Goal: Information Seeking & Learning: Learn about a topic

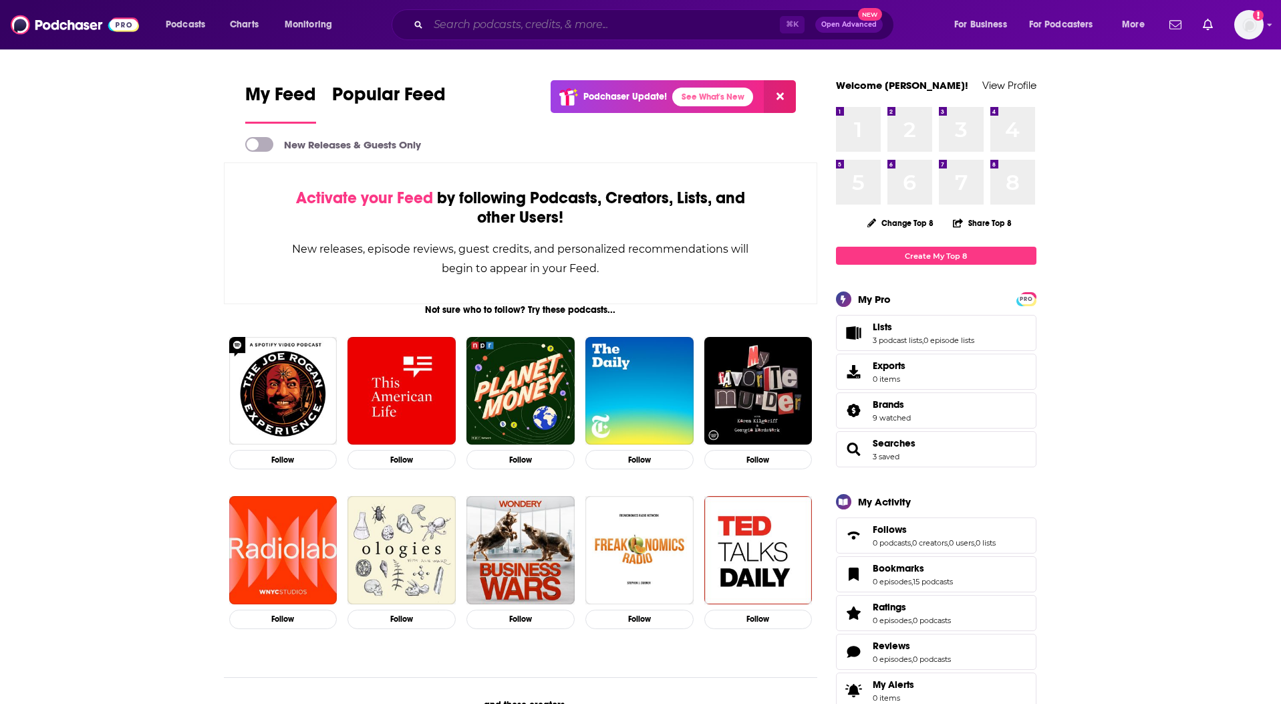
click at [532, 31] on input "Search podcasts, credits, & more..." at bounding box center [604, 24] width 352 height 21
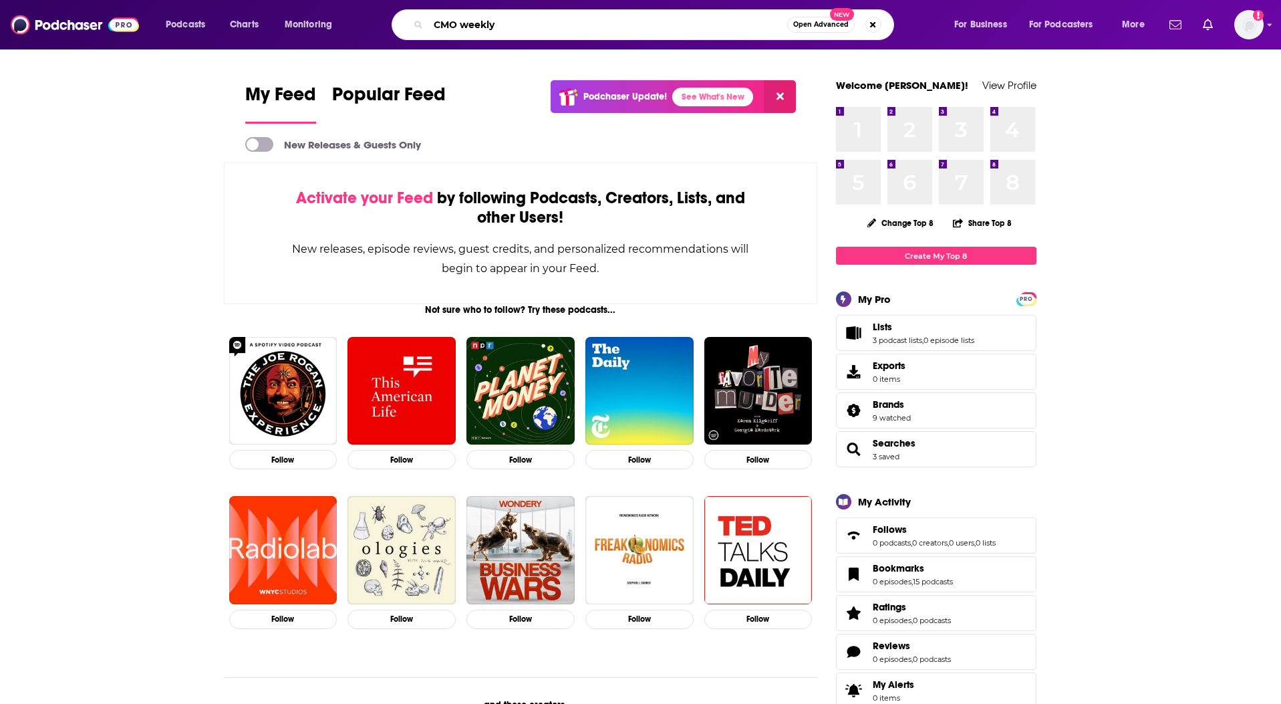
type input "CMO weekly"
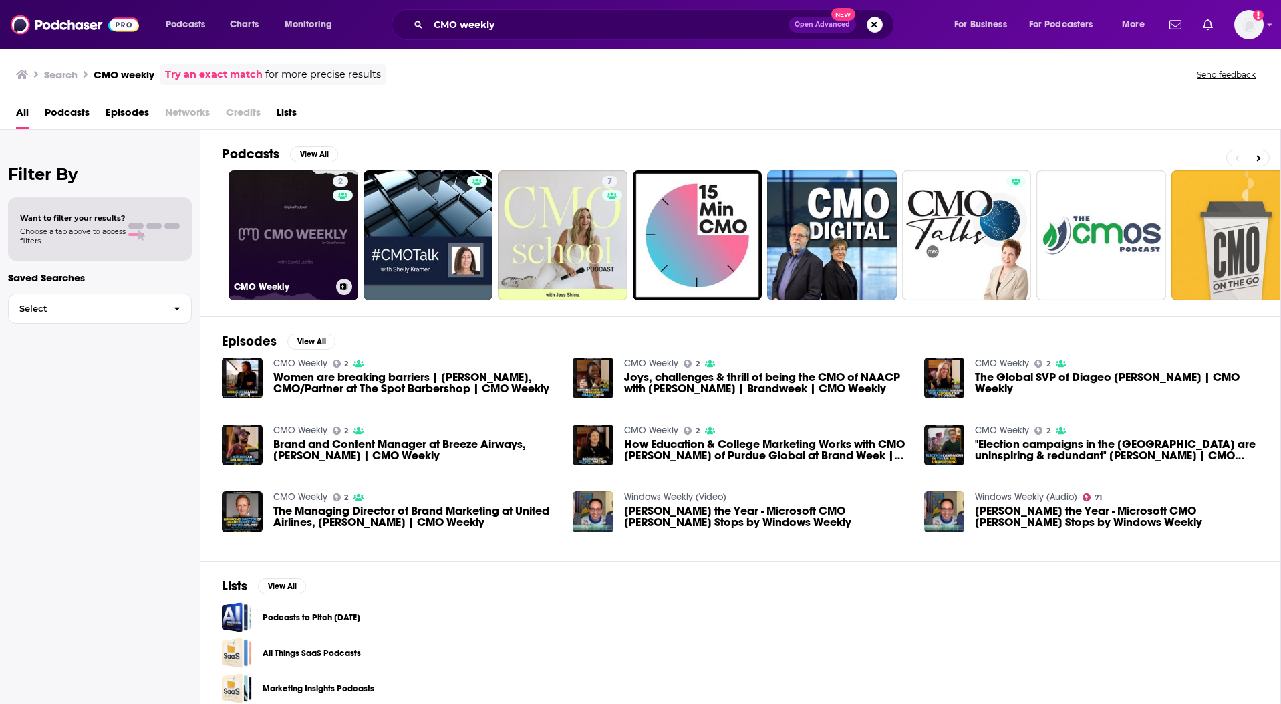
click at [310, 241] on link "2 CMO Weekly" at bounding box center [294, 235] width 130 height 130
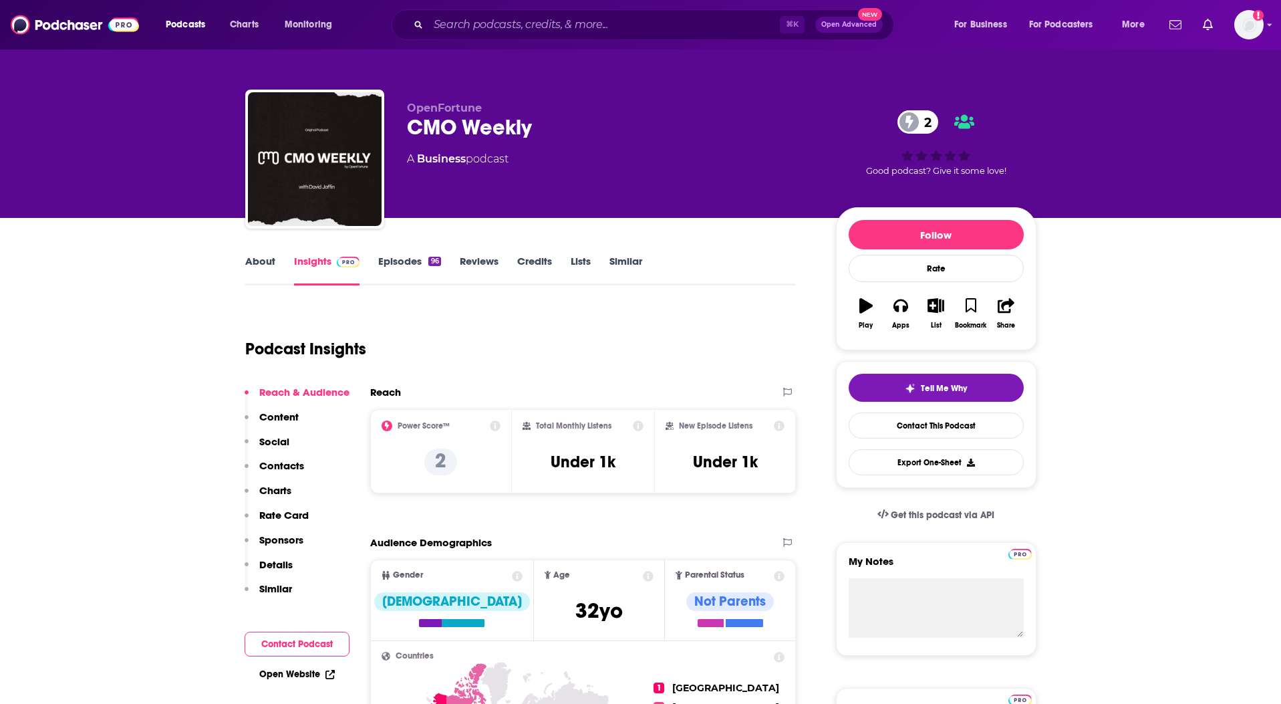
click at [406, 265] on link "Episodes 96" at bounding box center [409, 270] width 62 height 31
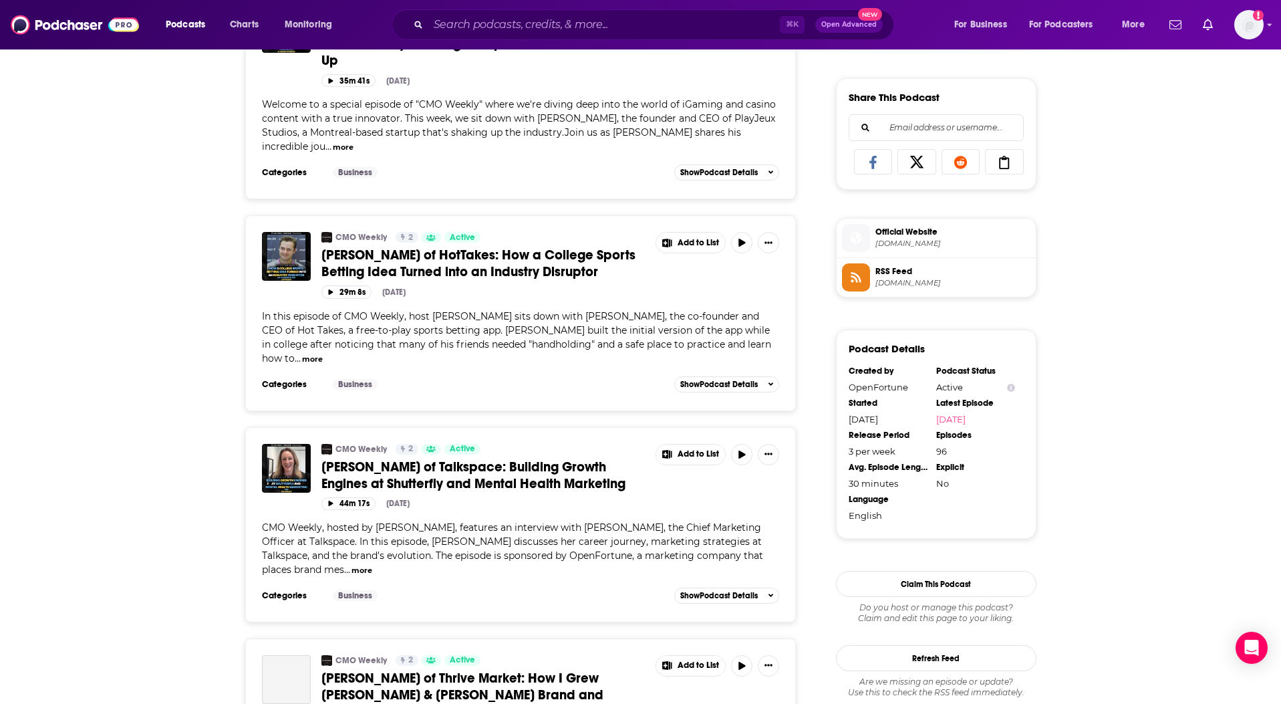
scroll to position [809, 0]
